Goal: Task Accomplishment & Management: Use online tool/utility

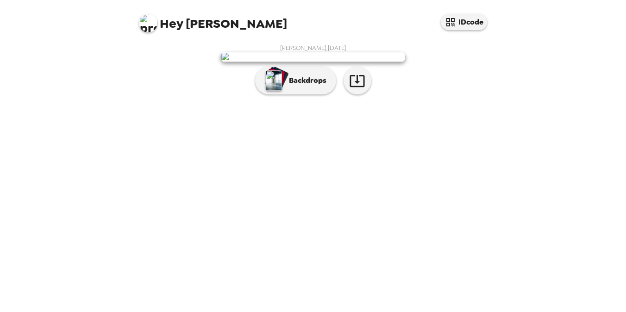
scroll to position [23, 0]
click at [311, 86] on p "Backdrops" at bounding box center [305, 80] width 42 height 11
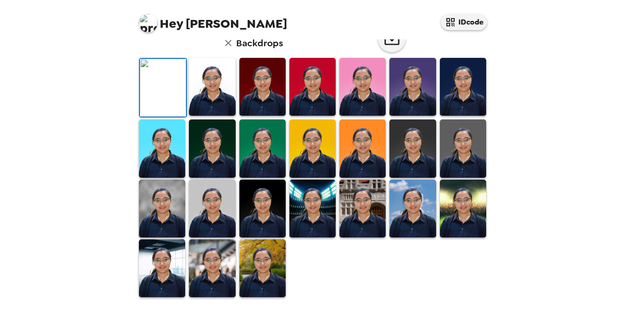
scroll to position [172, 0]
click at [307, 177] on img at bounding box center [312, 148] width 46 height 58
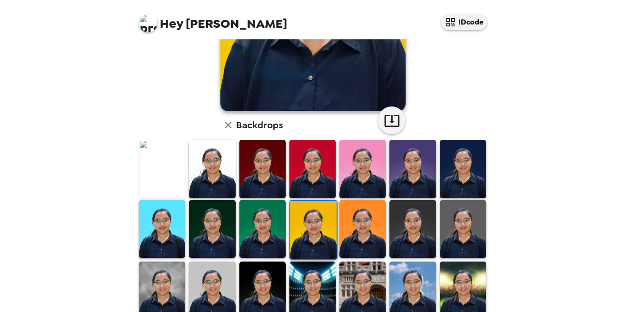
scroll to position [178, 0]
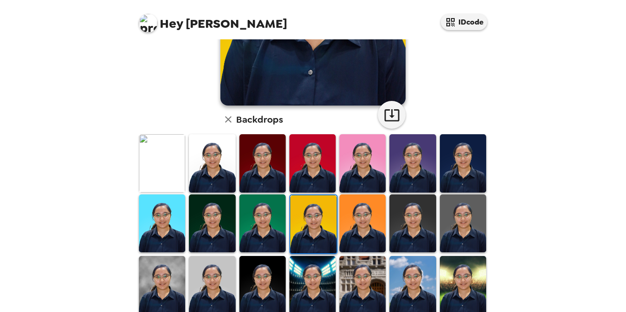
click at [170, 163] on img at bounding box center [162, 163] width 46 height 58
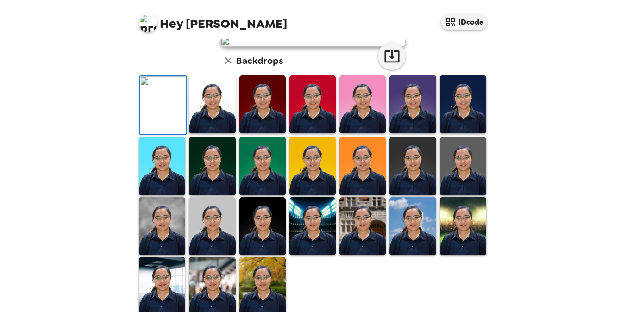
scroll to position [0, 0]
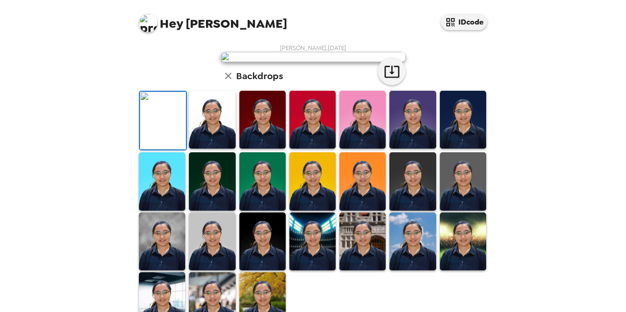
click at [431, 111] on div "Camille Sicat , 10-09-2025 Backdrops" at bounding box center [313, 187] width 352 height 287
drag, startPoint x: 468, startPoint y: 23, endPoint x: 426, endPoint y: 116, distance: 102.4
click at [427, 116] on div "Hey Camille IDcode Camille Sicat , 10-09-2025 Backdrops" at bounding box center [313, 156] width 370 height 312
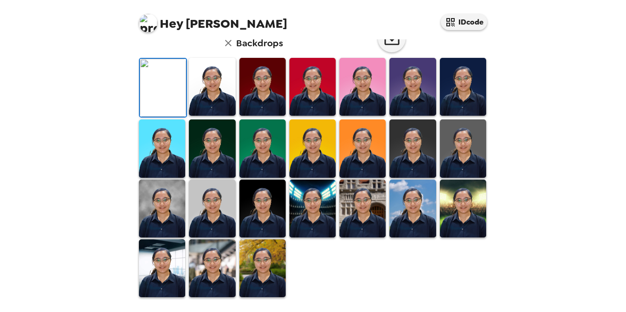
scroll to position [255, 0]
